Goal: Task Accomplishment & Management: Manage account settings

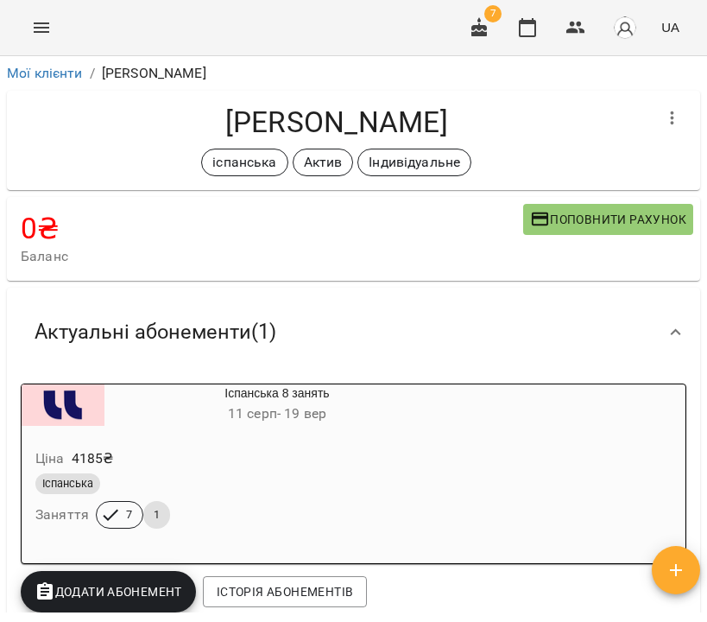
click at [41, 82] on li "Мої клієнти" at bounding box center [45, 73] width 76 height 21
click at [38, 77] on link "Мої клієнти" at bounding box center [45, 73] width 76 height 16
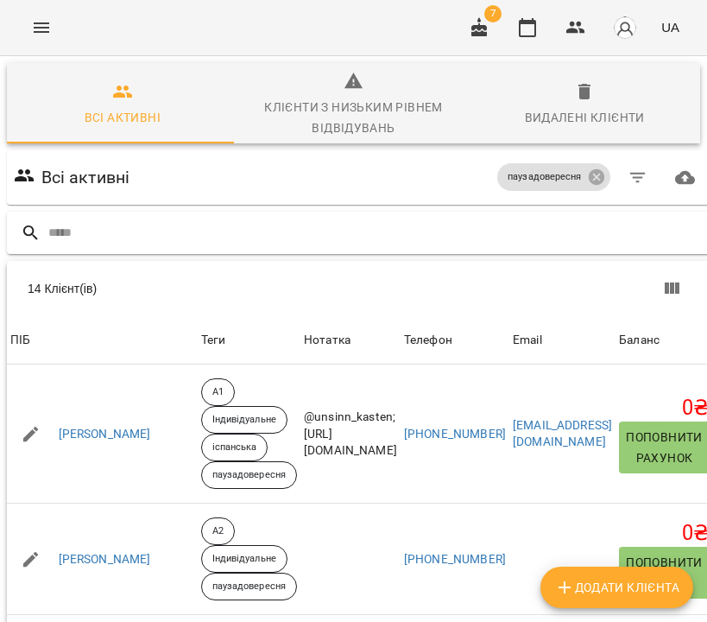
click at [287, 216] on div at bounding box center [360, 233] width 706 height 42
click at [285, 228] on input "text" at bounding box center [377, 232] width 658 height 28
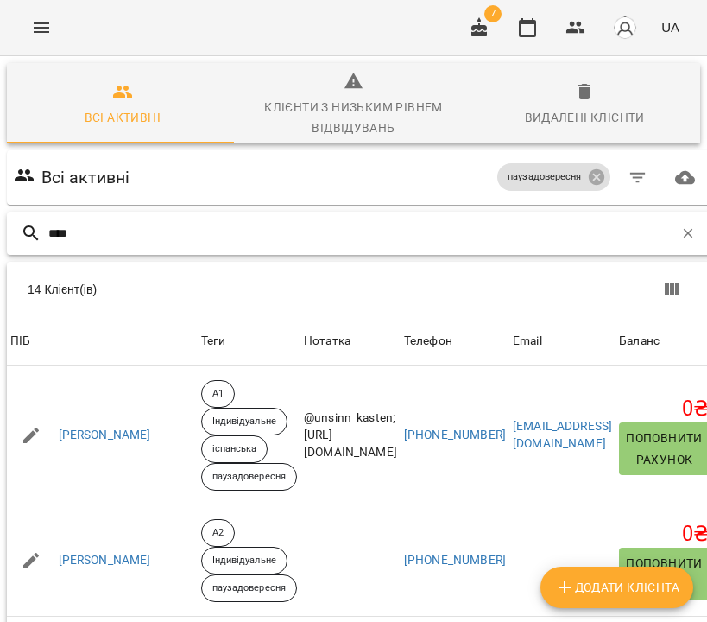
type input "****"
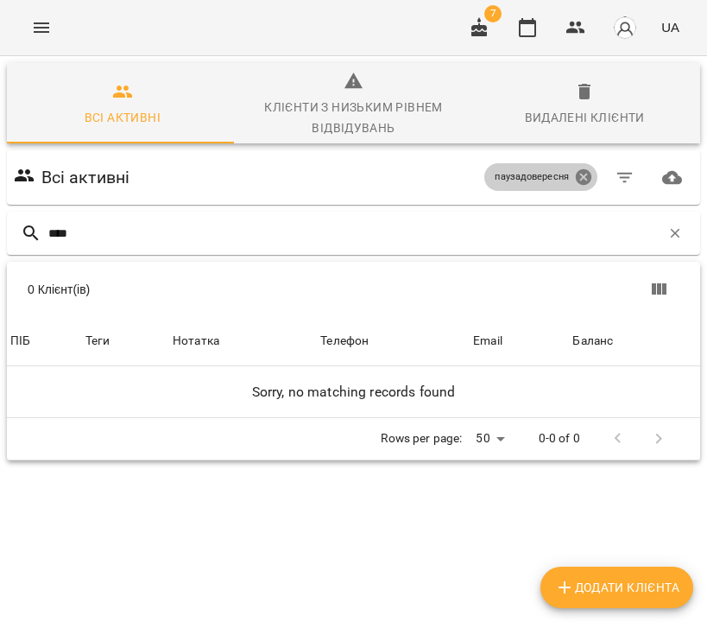
click at [576, 175] on icon at bounding box center [584, 177] width 16 height 16
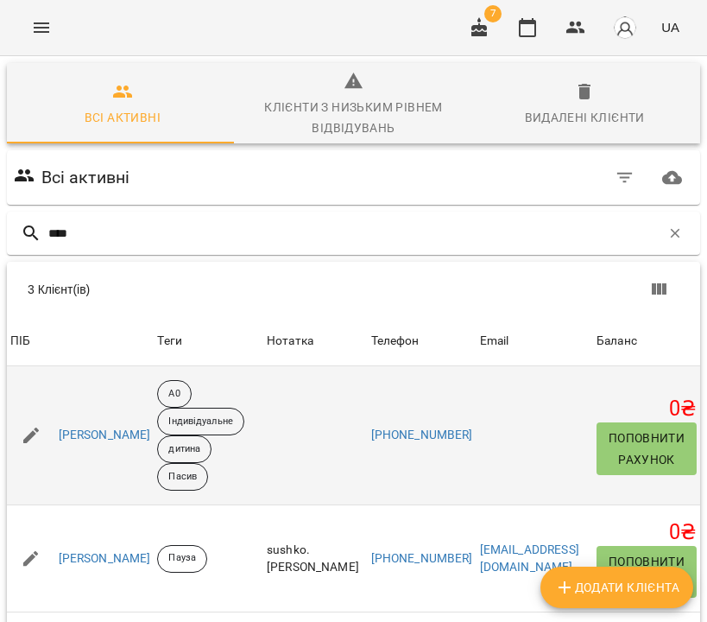
scroll to position [153, 0]
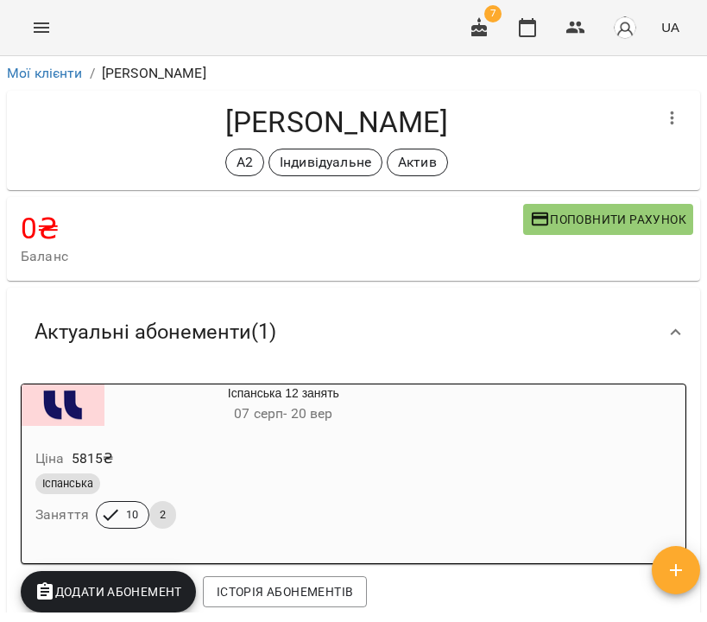
click at [323, 445] on div "Ціна 5815 ₴" at bounding box center [242, 458] width 420 height 31
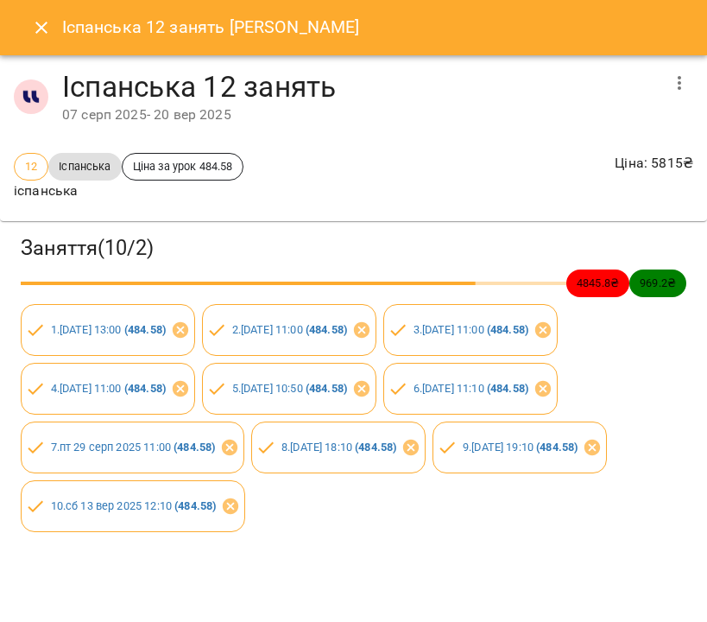
click at [678, 79] on icon "button" at bounding box center [679, 83] width 3 height 14
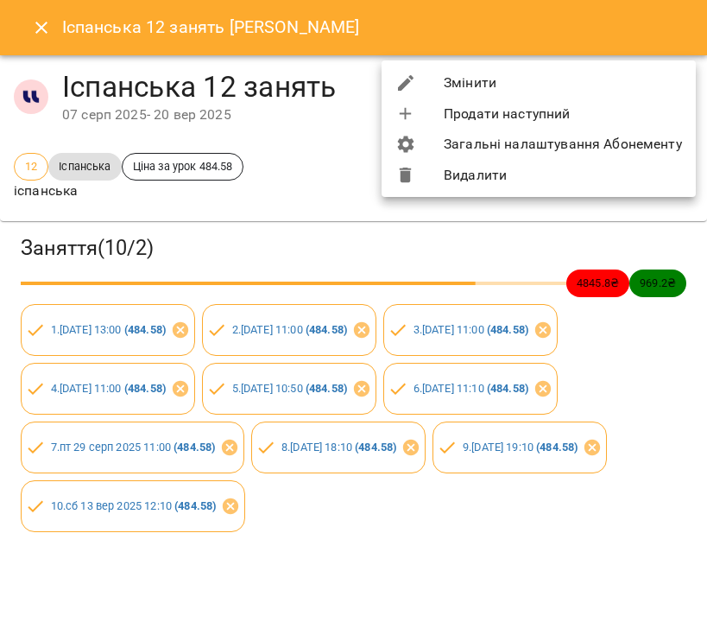
click at [651, 79] on li "Змінити" at bounding box center [539, 82] width 314 height 31
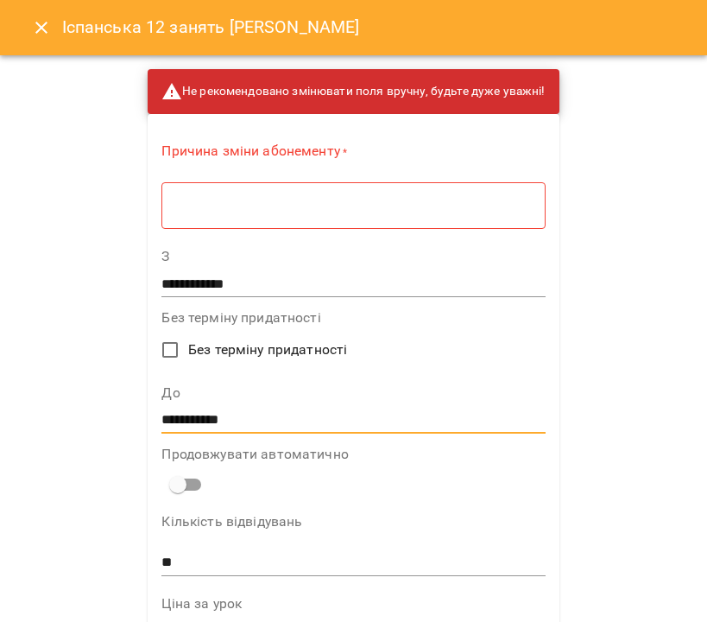
click at [278, 424] on input "**********" at bounding box center [352, 420] width 383 height 28
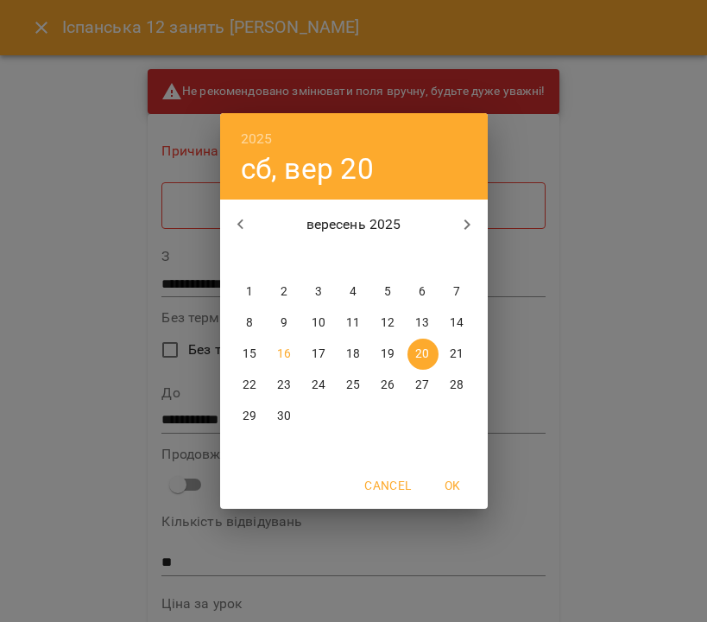
click at [465, 222] on icon "button" at bounding box center [467, 224] width 6 height 10
click at [456, 348] on p "19" at bounding box center [457, 353] width 14 height 17
type input "**********"
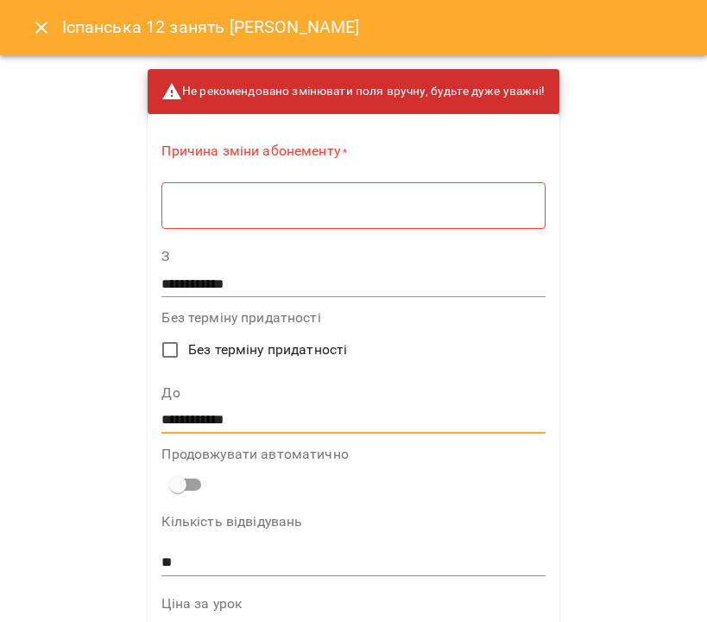
click at [374, 205] on textarea at bounding box center [353, 206] width 359 height 16
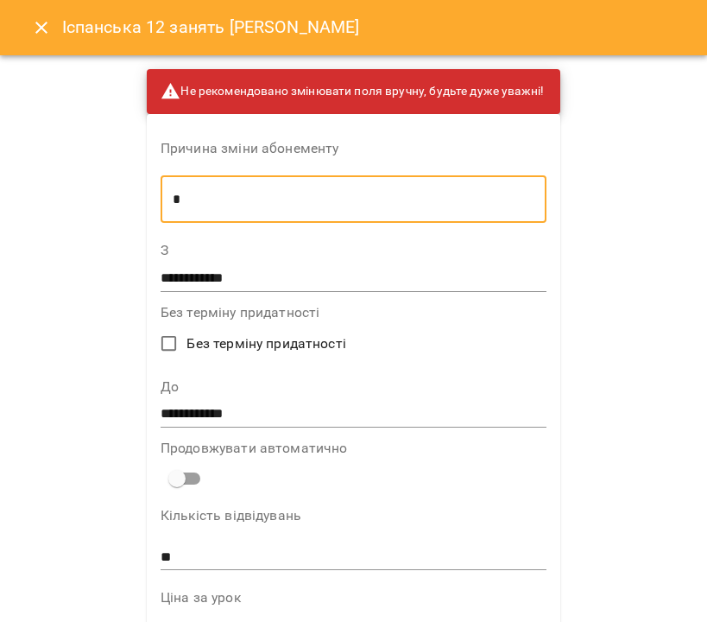
scroll to position [1112, 0]
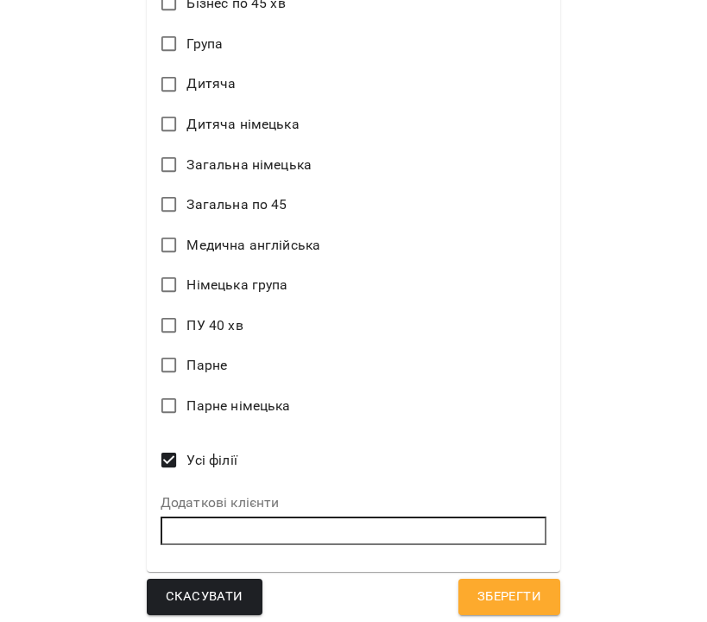
type textarea "*"
click at [508, 588] on span "Зберегти" at bounding box center [509, 596] width 64 height 22
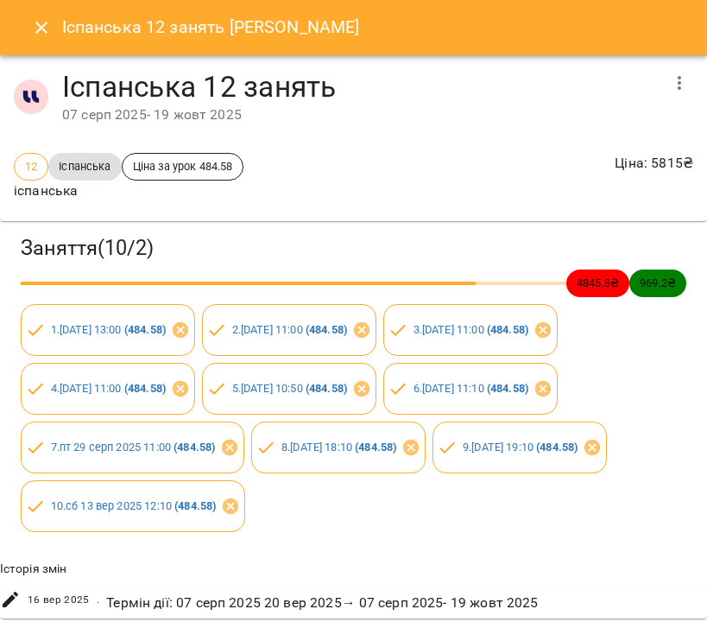
click at [51, 26] on icon "Close" at bounding box center [41, 27] width 21 height 21
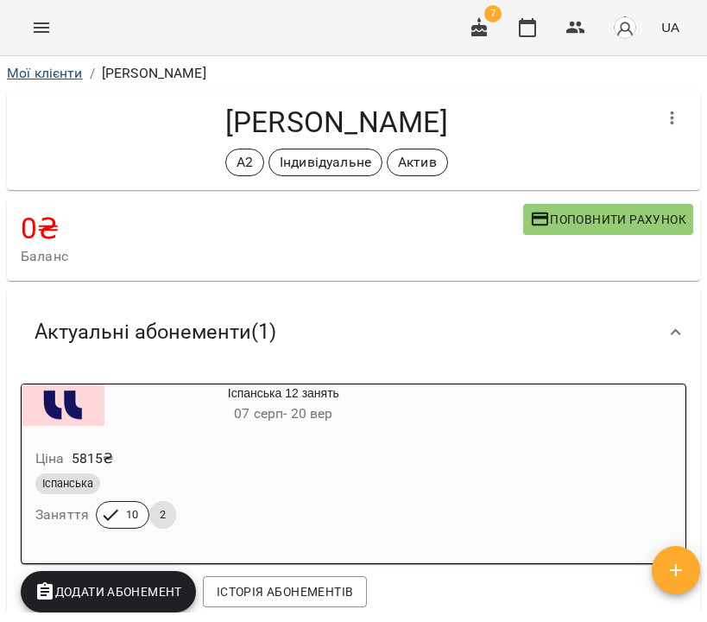
click at [51, 73] on link "Мої клієнти" at bounding box center [45, 73] width 76 height 16
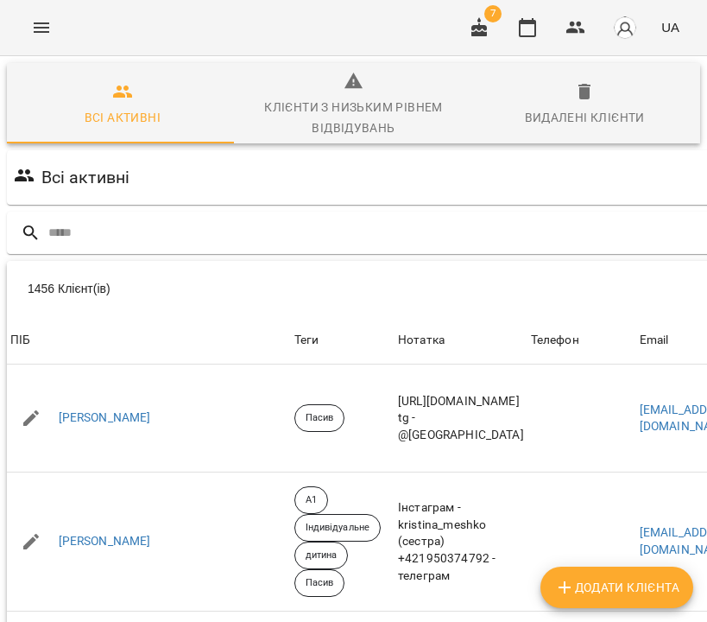
click at [49, 22] on icon "Menu" at bounding box center [41, 27] width 21 height 21
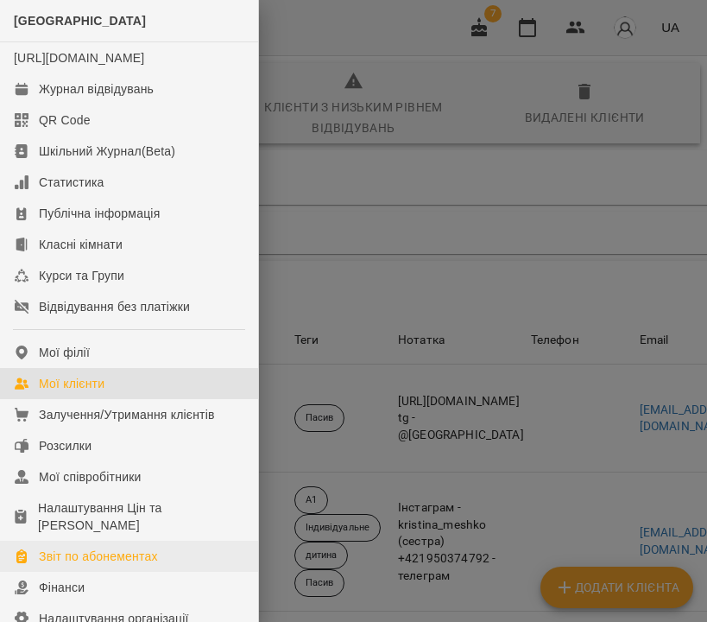
click at [104, 565] on div "Звіт по абонементах" at bounding box center [98, 555] width 119 height 17
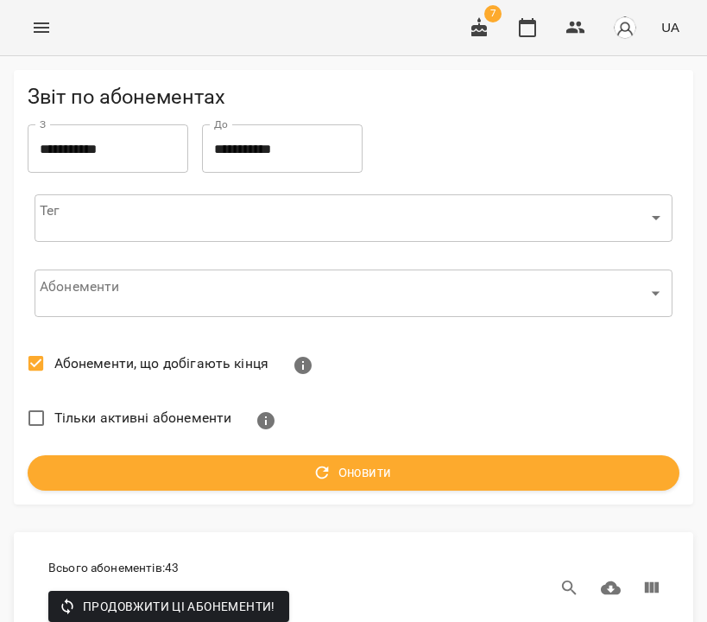
click at [40, 29] on icon "Menu" at bounding box center [41, 27] width 21 height 21
click at [40, 25] on icon "Menu" at bounding box center [41, 27] width 21 height 21
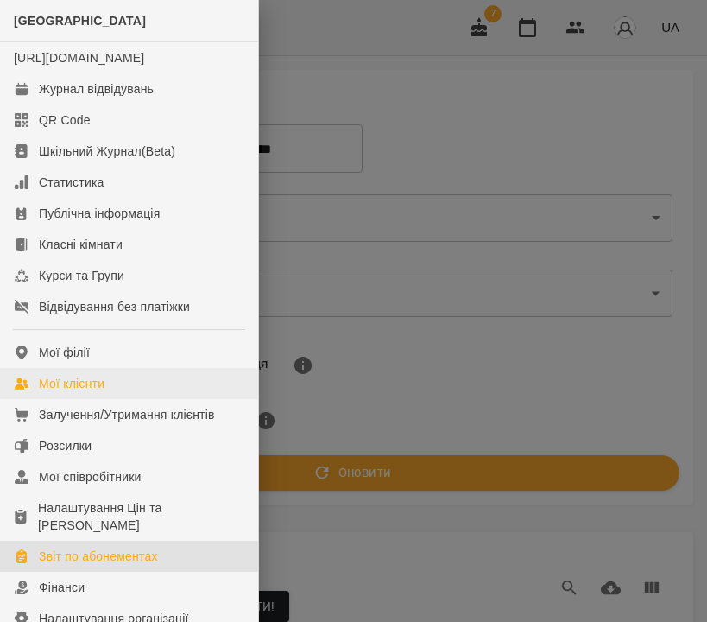
click at [85, 392] on div "Мої клієнти" at bounding box center [72, 383] width 66 height 17
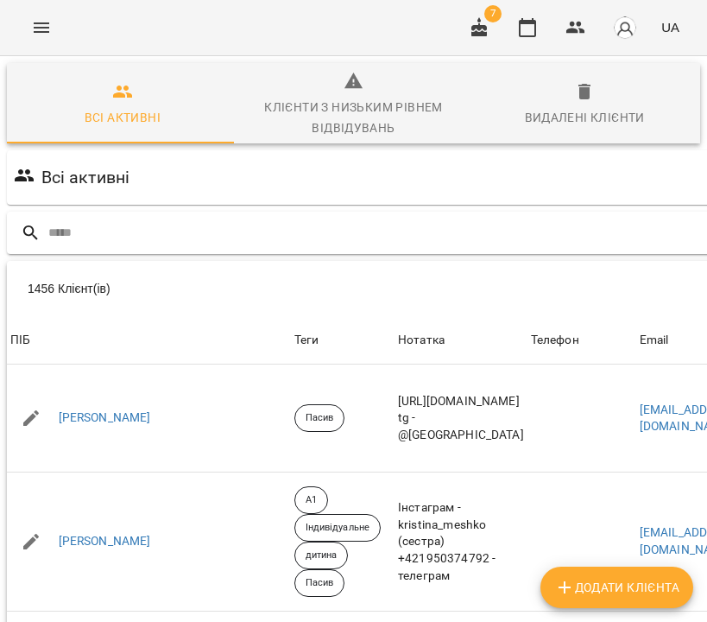
click at [257, 224] on input "text" at bounding box center [442, 232] width 789 height 28
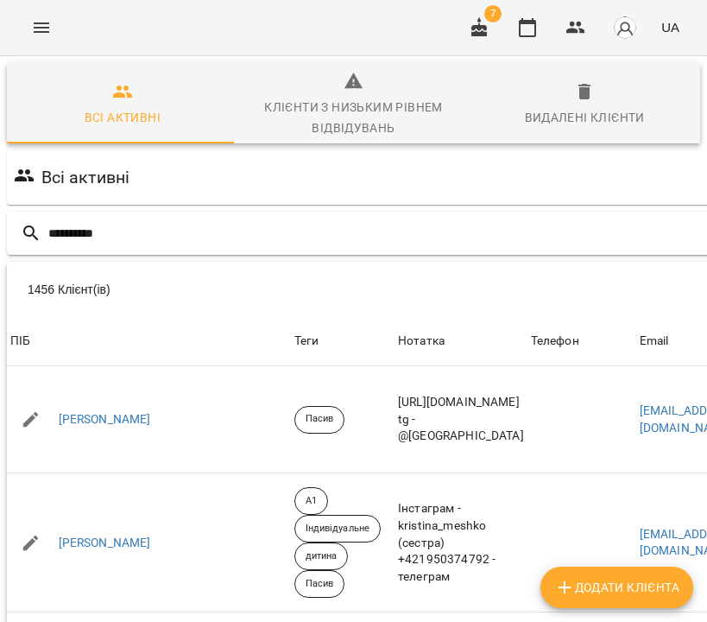
type input "**********"
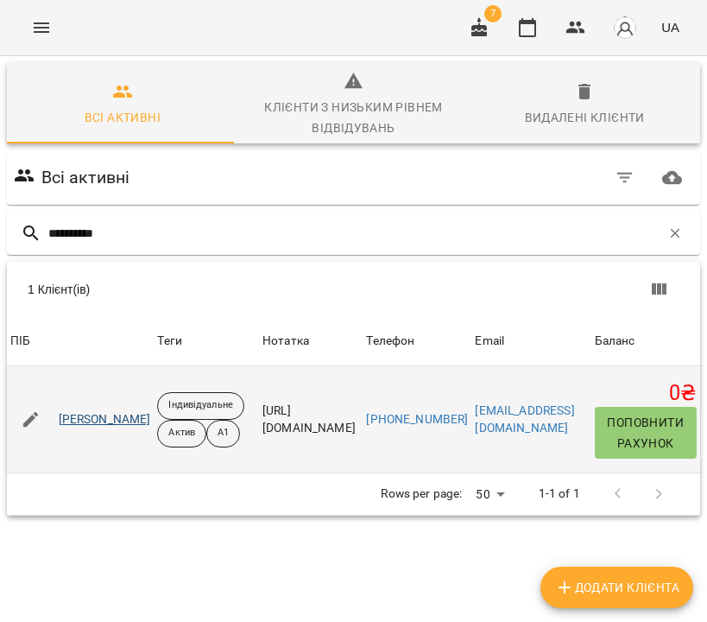
click at [149, 417] on link "[PERSON_NAME]" at bounding box center [105, 419] width 92 height 17
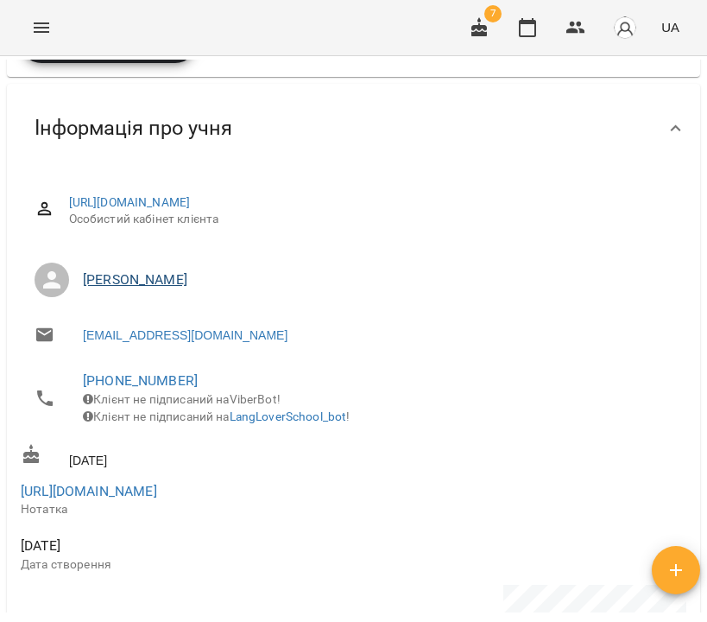
scroll to position [206, 0]
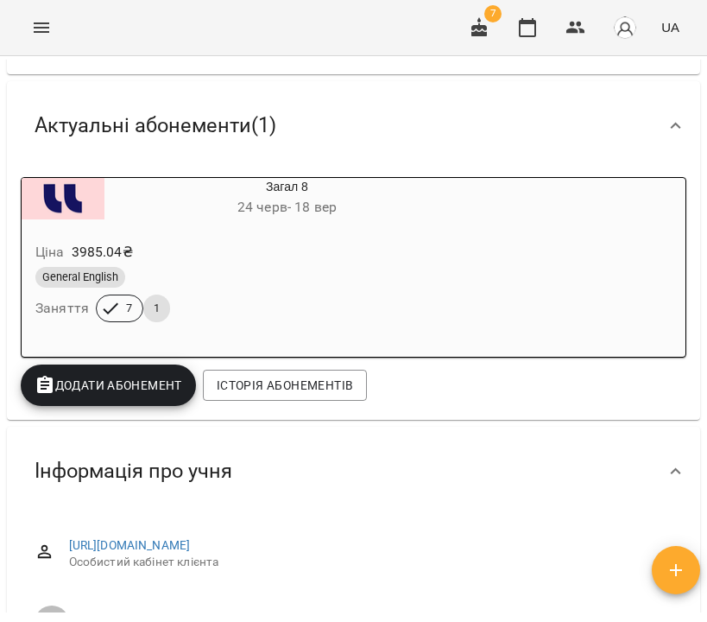
click at [132, 390] on span "Додати Абонемент" at bounding box center [109, 385] width 148 height 21
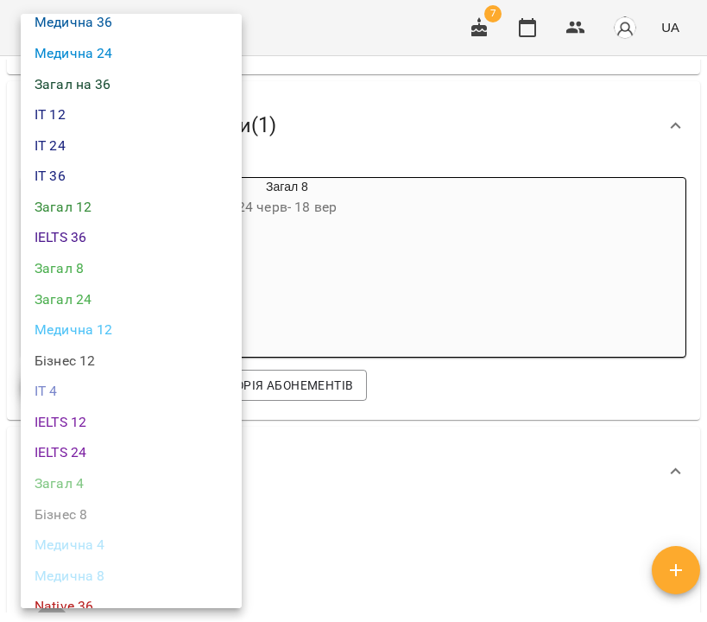
scroll to position [828, 0]
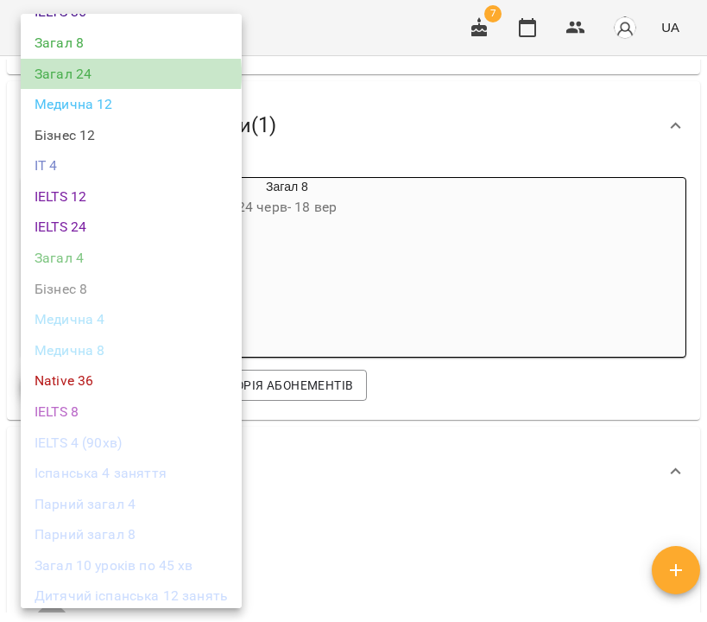
click at [83, 61] on li "Загал 24" at bounding box center [131, 74] width 221 height 31
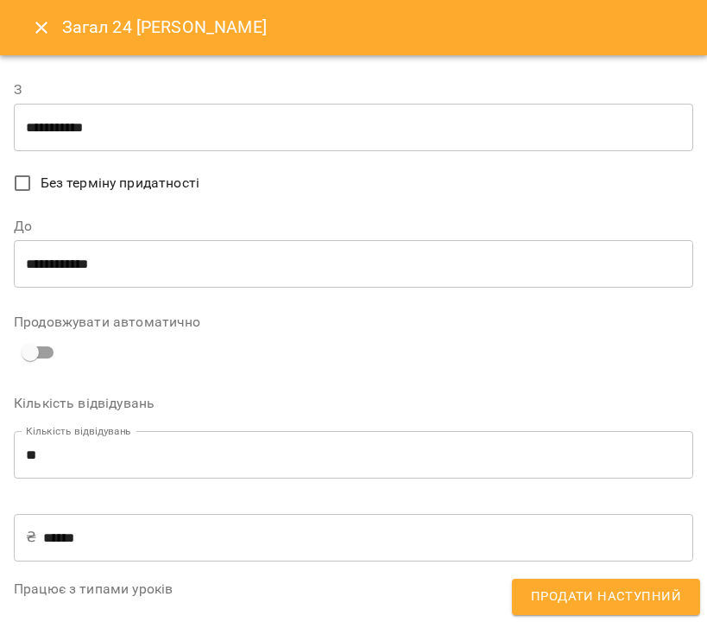
scroll to position [34, 0]
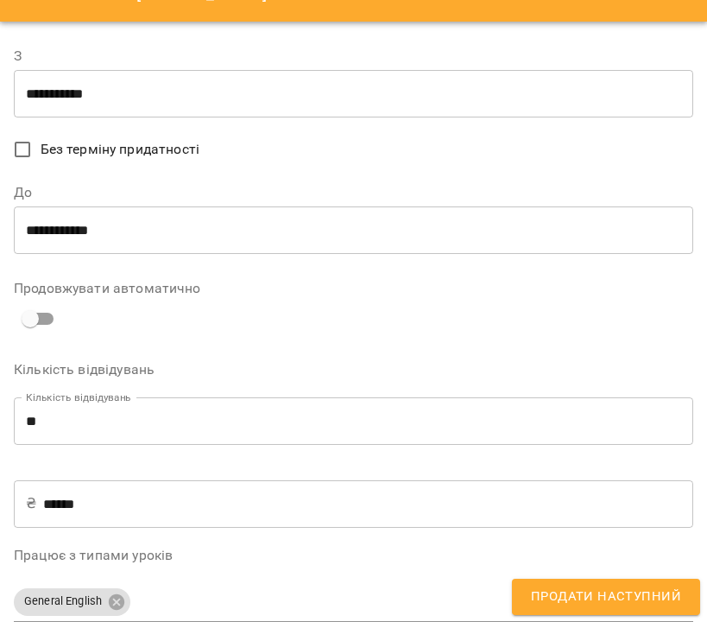
click at [98, 104] on input "**********" at bounding box center [353, 94] width 679 height 48
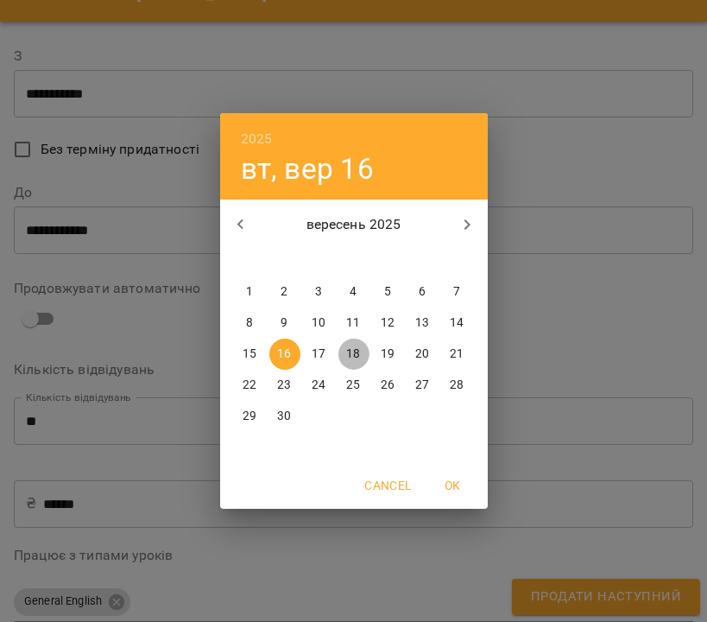
click at [356, 359] on p "18" at bounding box center [353, 353] width 14 height 17
type input "**********"
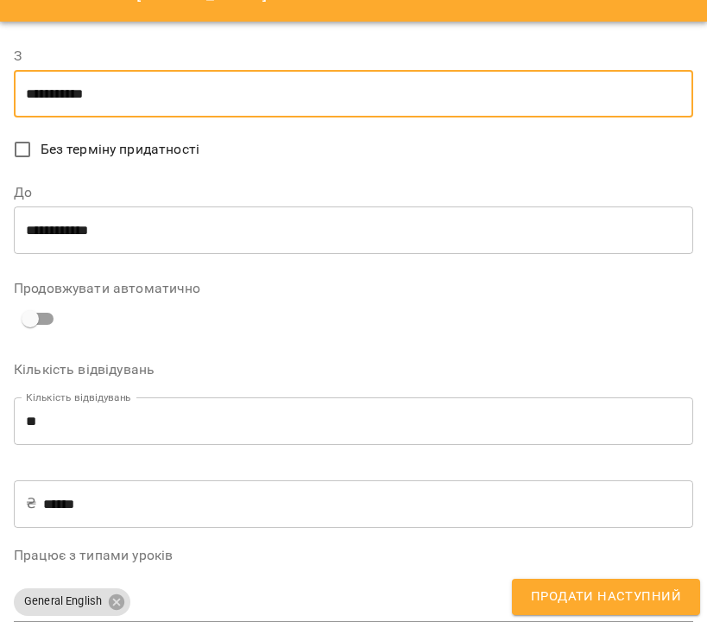
scroll to position [515, 0]
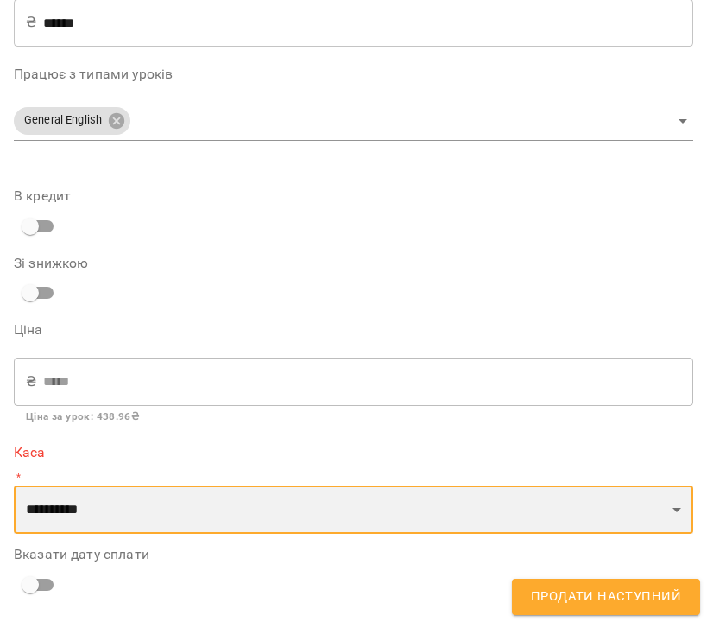
select select "****"
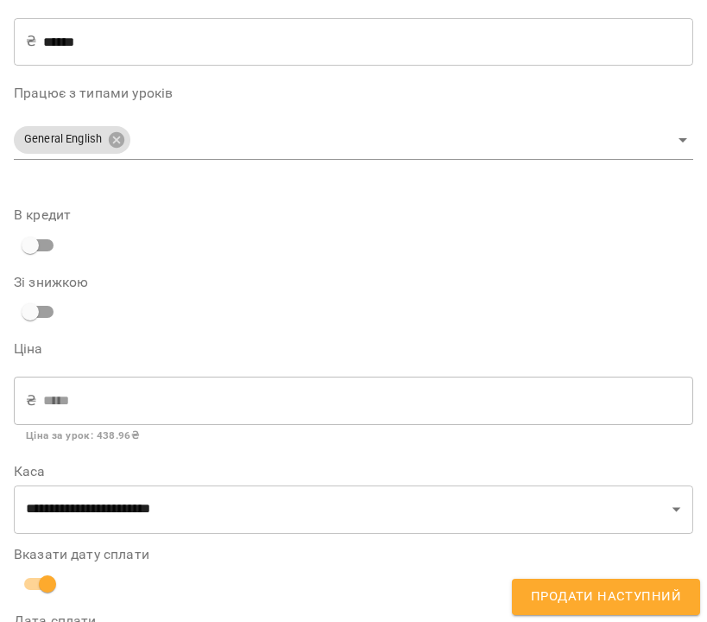
scroll to position [577, 0]
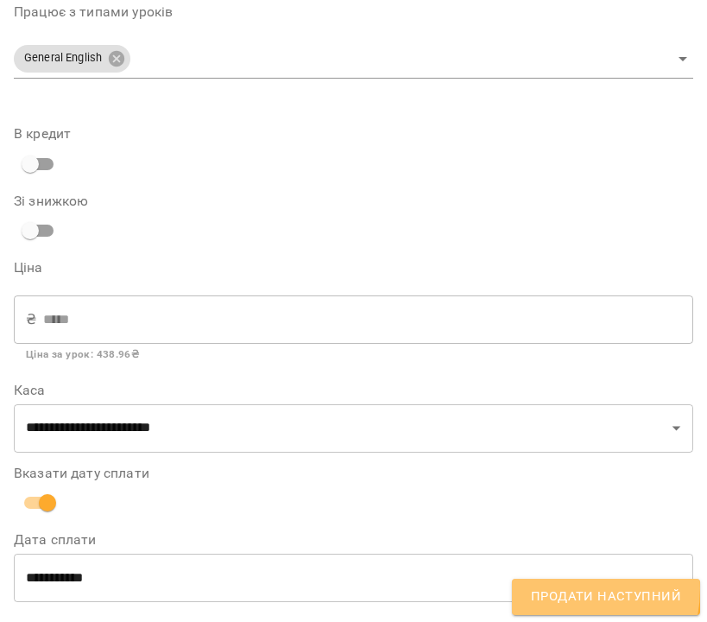
click at [554, 589] on span "Продати наступний" at bounding box center [606, 596] width 150 height 22
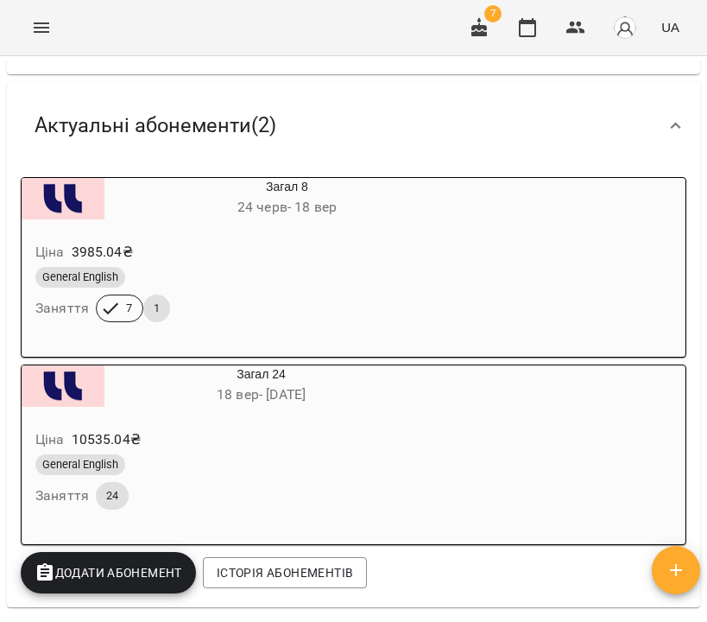
scroll to position [0, 0]
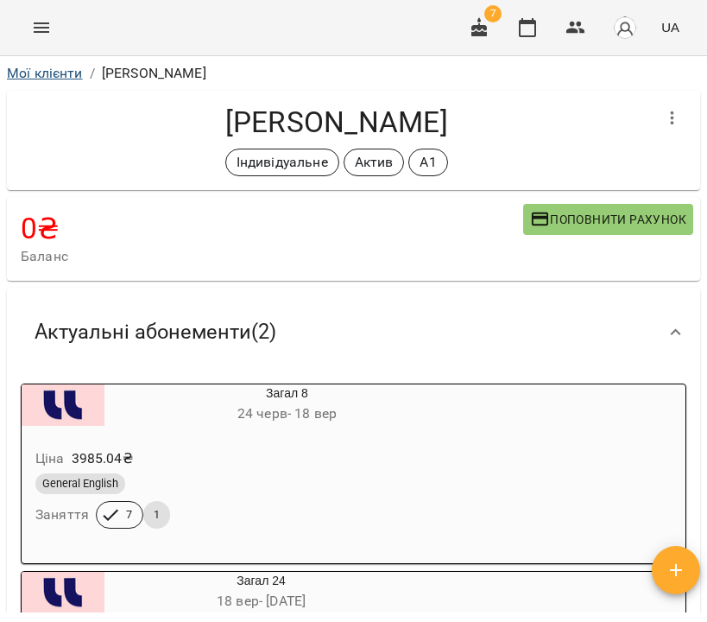
click at [58, 77] on link "Мої клієнти" at bounding box center [45, 73] width 76 height 16
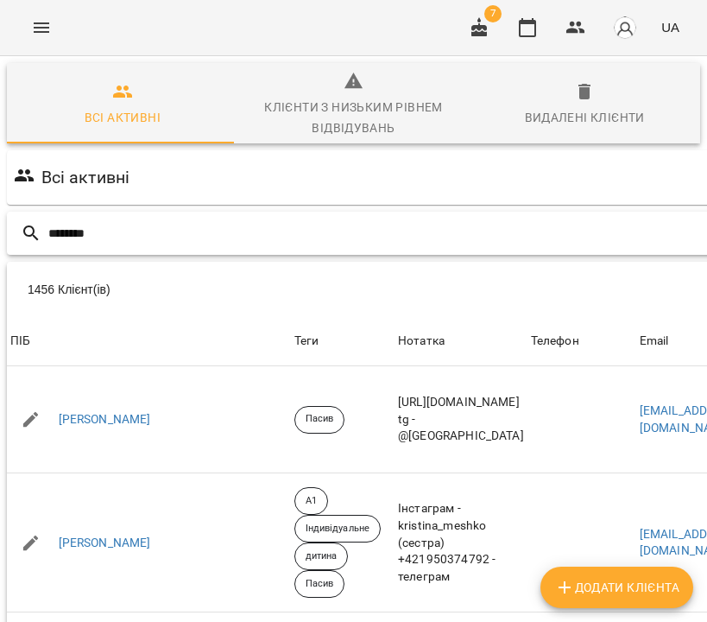
type input "********"
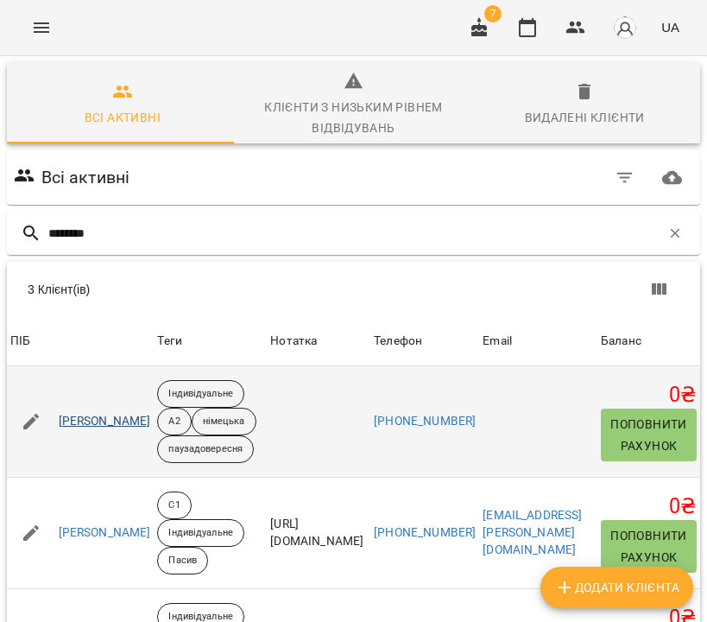
click at [113, 430] on link "[PERSON_NAME]" at bounding box center [105, 421] width 92 height 17
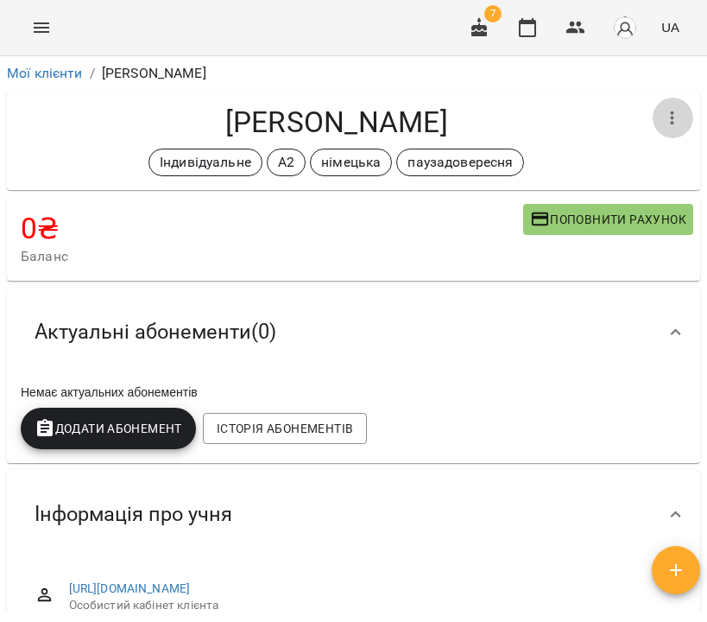
click at [672, 112] on button "button" at bounding box center [672, 118] width 41 height 41
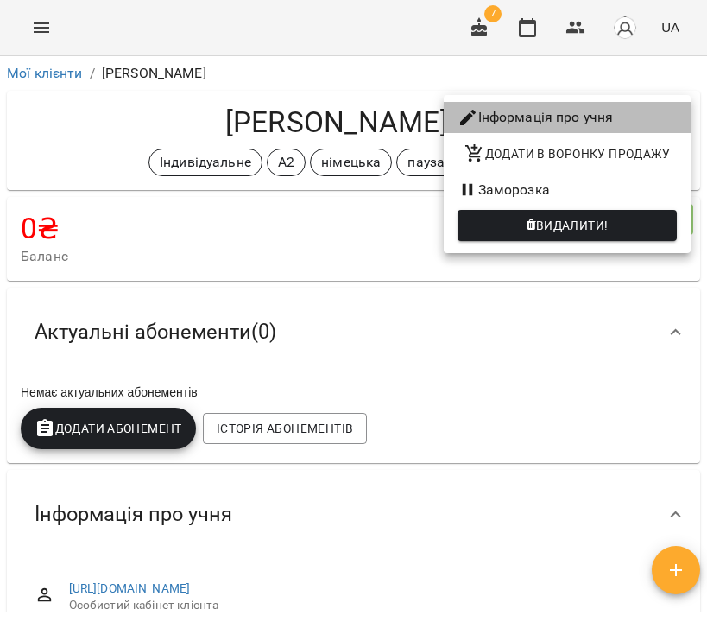
click at [644, 110] on li "Інформація про учня" at bounding box center [567, 117] width 247 height 31
select select "**"
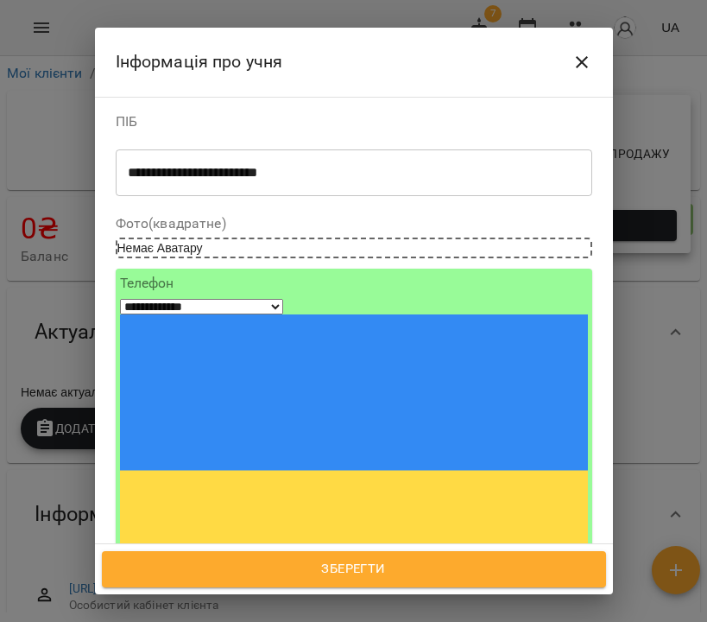
scroll to position [111, 0]
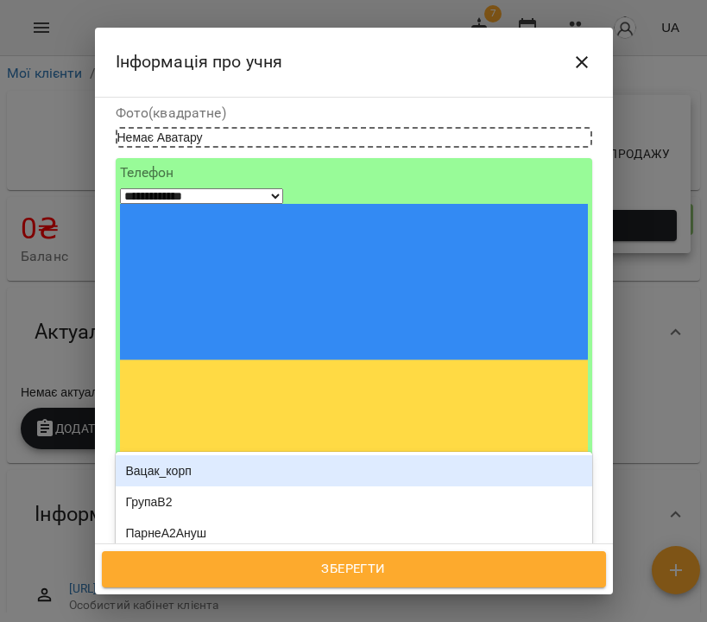
type input "***"
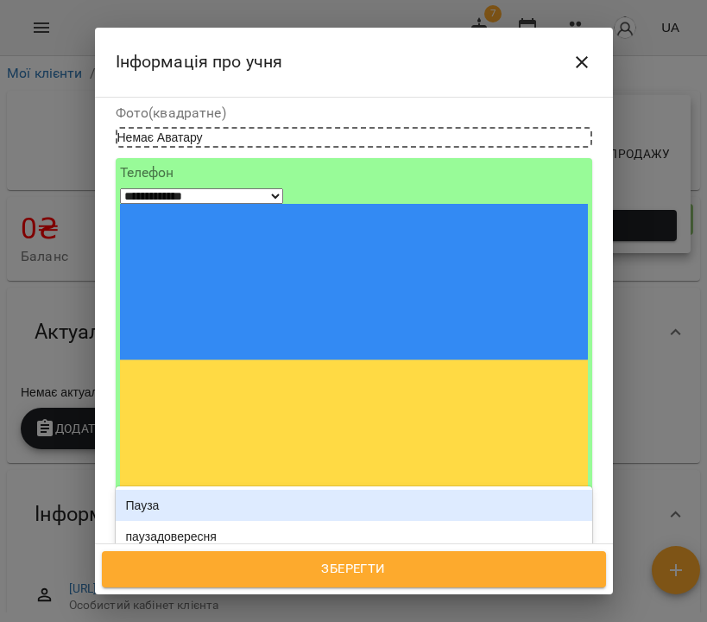
click at [216, 490] on div "Пауза" at bounding box center [354, 505] width 477 height 31
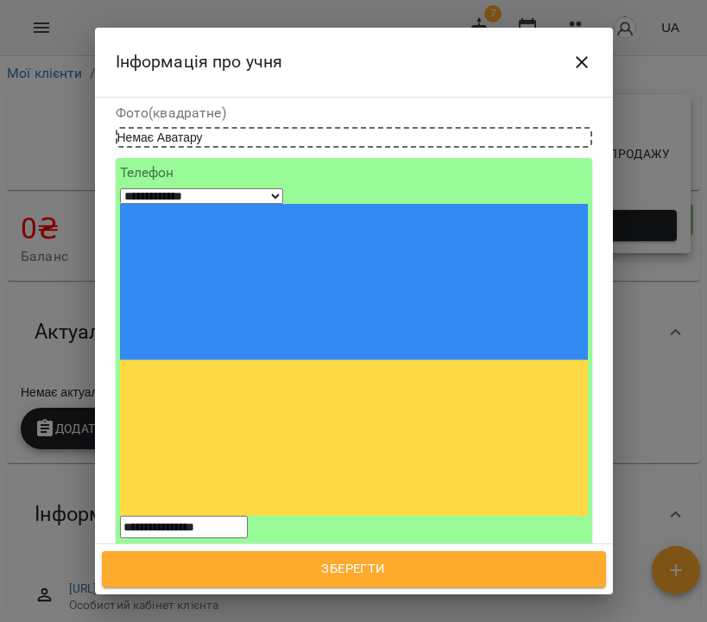
click at [390, 571] on span "Зберегти" at bounding box center [354, 569] width 466 height 22
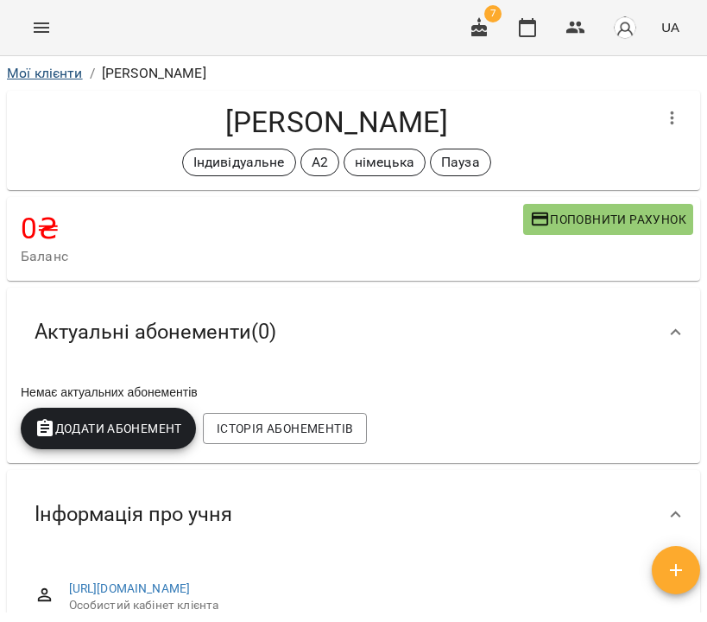
click at [47, 69] on link "Мої клієнти" at bounding box center [45, 73] width 76 height 16
